Goal: Navigation & Orientation: Go to known website

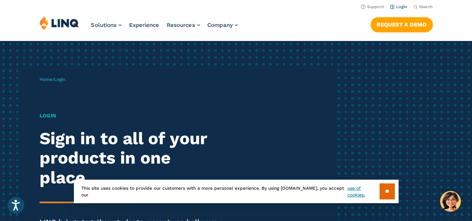
click at [397, 8] on link "Login" at bounding box center [399, 6] width 18 height 5
click at [393, 8] on link "Login" at bounding box center [399, 6] width 18 height 5
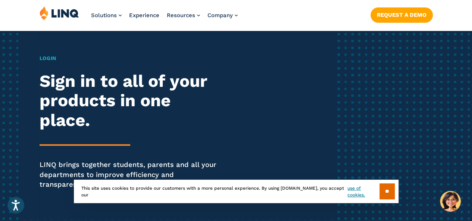
scroll to position [59, 0]
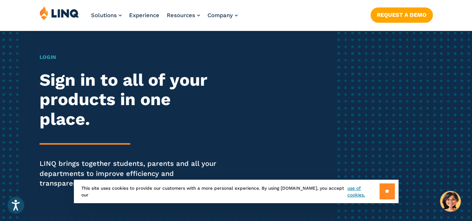
click at [385, 185] on input "**" at bounding box center [387, 192] width 15 height 16
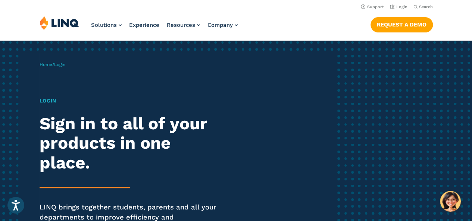
scroll to position [16, 0]
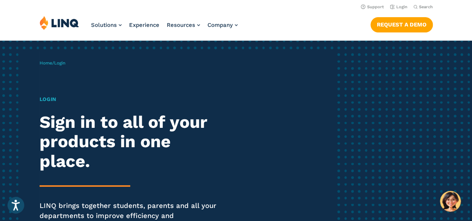
click at [51, 105] on div "Login Sign in to all of your products in one place. LINQ brings together studen…" at bounding box center [131, 174] width 182 height 156
click at [63, 62] on span "Login" at bounding box center [59, 63] width 11 height 5
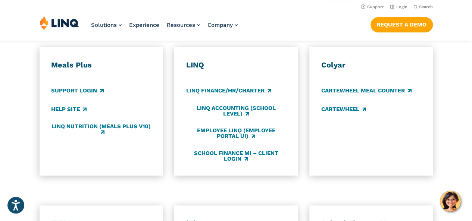
scroll to position [415, 0]
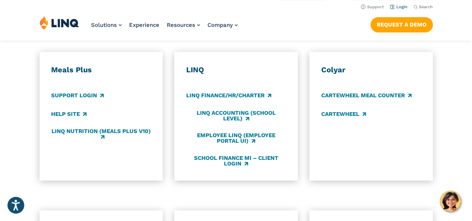
click at [393, 8] on link "Login" at bounding box center [399, 6] width 18 height 5
